Goal: Task Accomplishment & Management: Complete application form

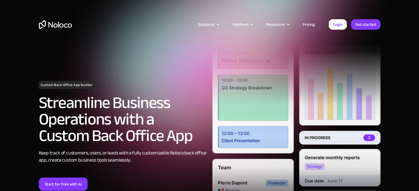
click at [72, 183] on link "Start for free with AI" at bounding box center [63, 184] width 49 height 13
click at [364, 23] on link "Get started" at bounding box center [365, 24] width 29 height 10
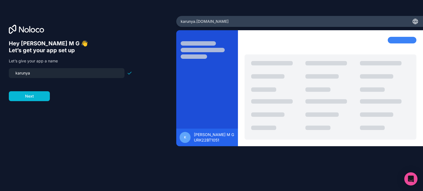
drag, startPoint x: 67, startPoint y: 71, endPoint x: 0, endPoint y: 75, distance: 66.7
click at [0, 75] on div "Hey [PERSON_NAME] M G 👋 Let’s get your app set up Let’s give your app a name [P…" at bounding box center [88, 95] width 176 height 159
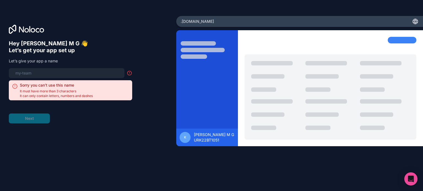
click at [33, 75] on input at bounding box center [66, 73] width 109 height 8
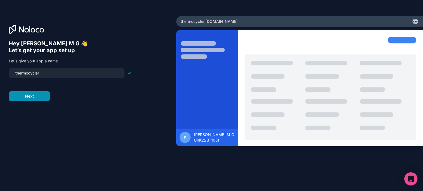
type input "thermocycler"
click at [44, 97] on button "Next" at bounding box center [29, 96] width 41 height 10
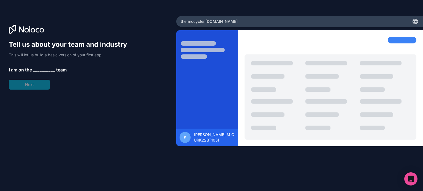
click at [37, 69] on span "__________" at bounding box center [44, 70] width 22 height 7
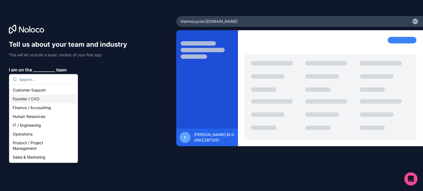
click at [52, 98] on div "Founder / CXO" at bounding box center [43, 99] width 66 height 9
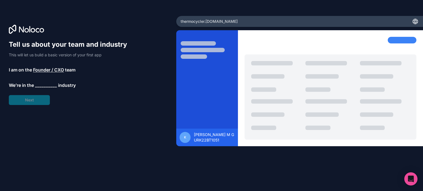
click at [45, 86] on span "__________" at bounding box center [46, 85] width 22 height 7
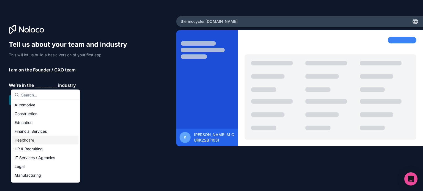
scroll to position [10, 0]
click at [58, 121] on div "Education" at bounding box center [45, 121] width 66 height 9
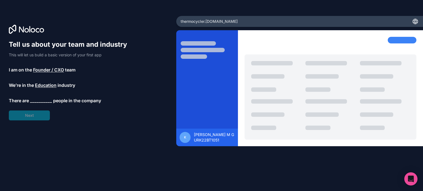
click at [45, 99] on span "__________" at bounding box center [41, 100] width 22 height 7
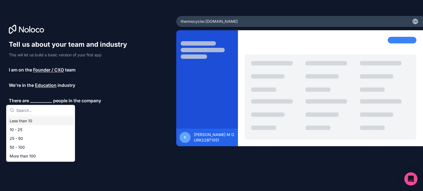
click at [60, 121] on div "Less than 10" at bounding box center [40, 121] width 66 height 9
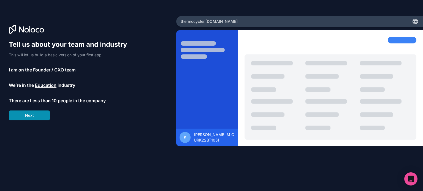
click at [44, 115] on button "Next" at bounding box center [29, 116] width 41 height 10
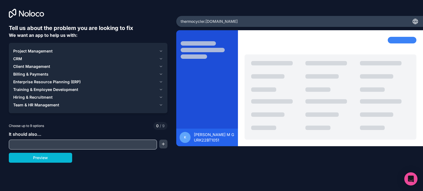
click at [95, 147] on input "text" at bounding box center [82, 145] width 145 height 8
